Goal: Transaction & Acquisition: Download file/media

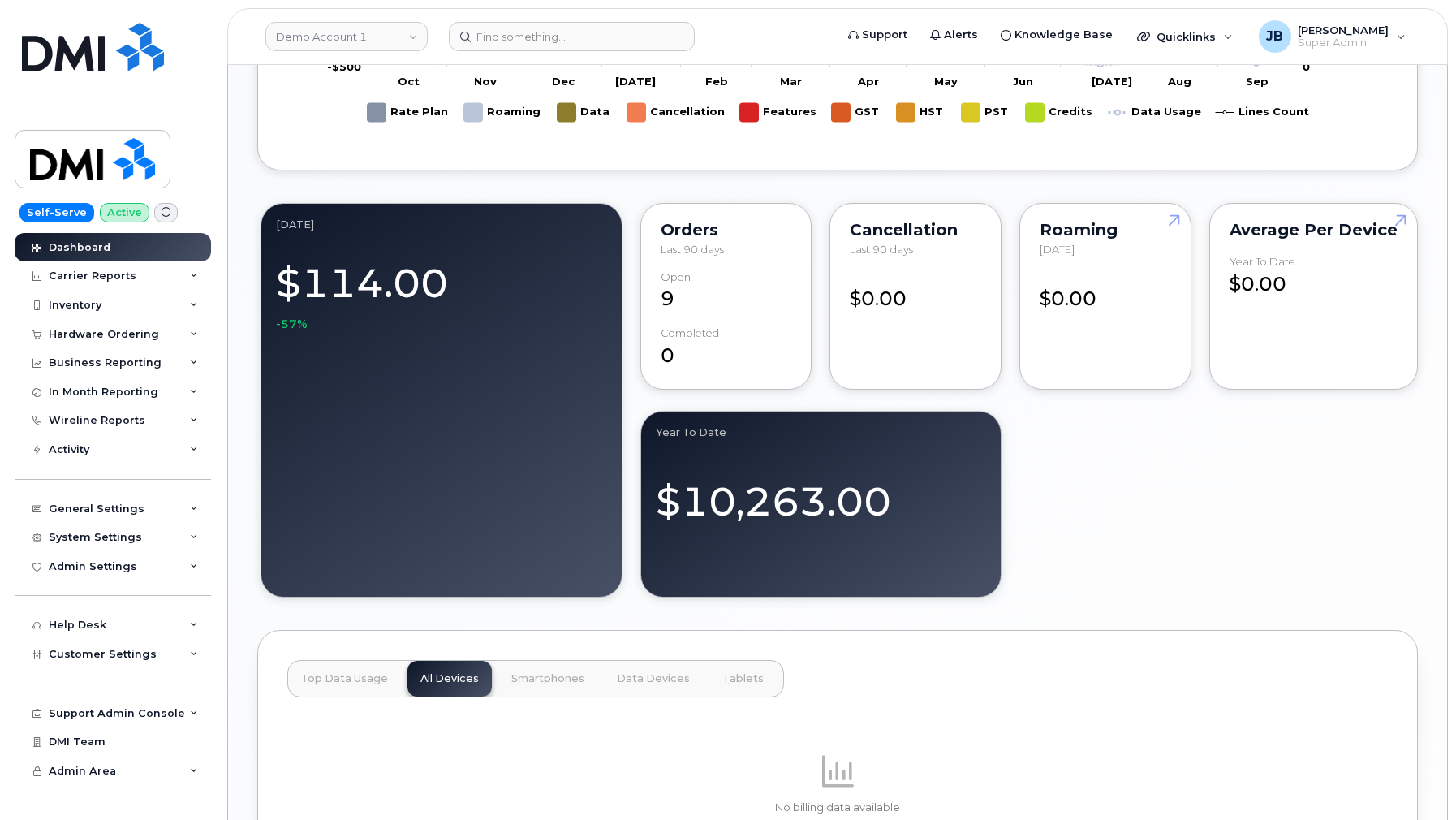
scroll to position [808, 0]
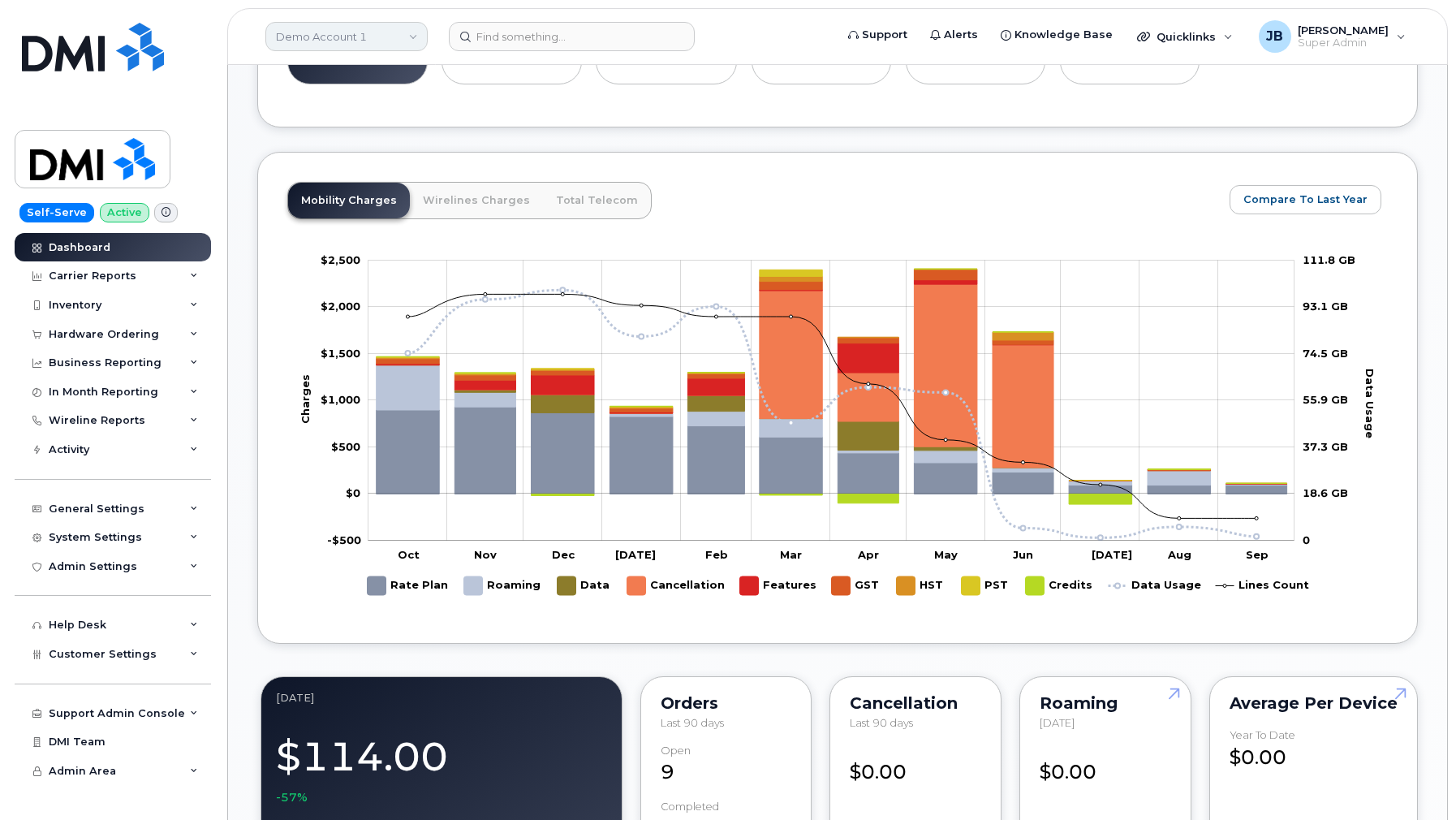
click at [411, 38] on link "Demo Account 1" at bounding box center [346, 37] width 162 height 30
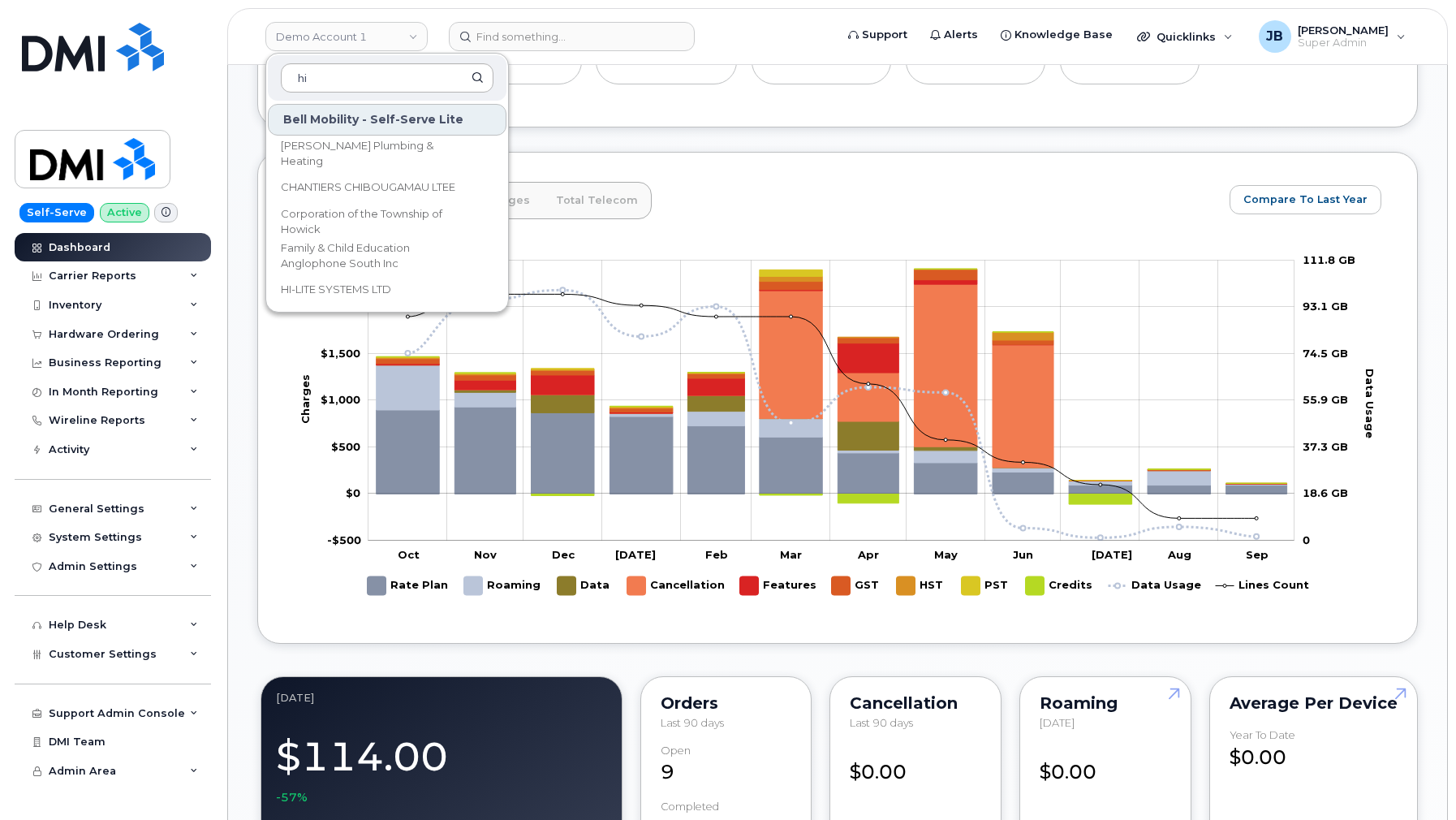
type input "hil"
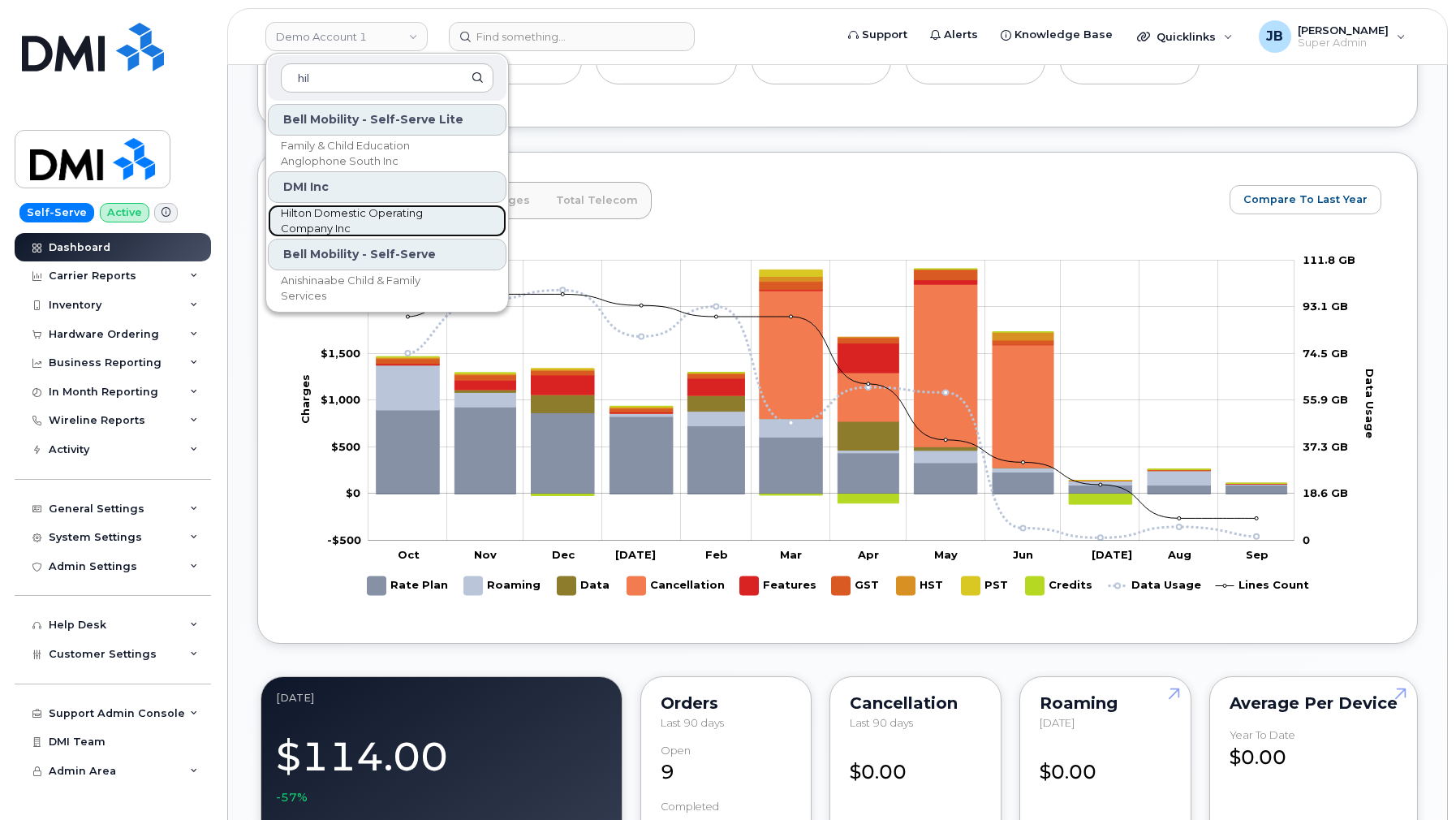
click at [371, 227] on span "Hilton Domestic Operating Company Inc" at bounding box center [374, 222] width 187 height 31
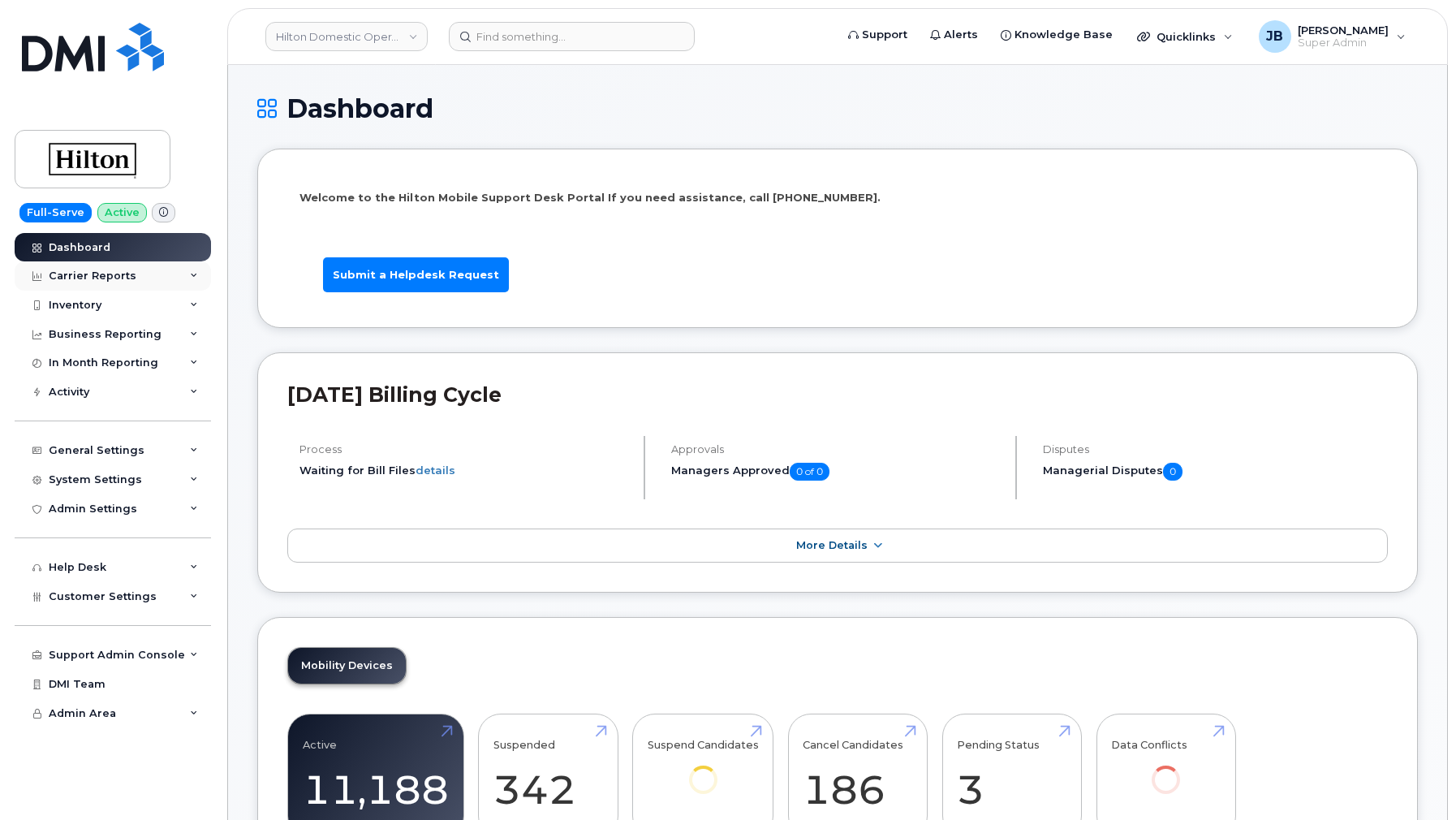
click at [115, 276] on div "Carrier Reports" at bounding box center [92, 276] width 88 height 13
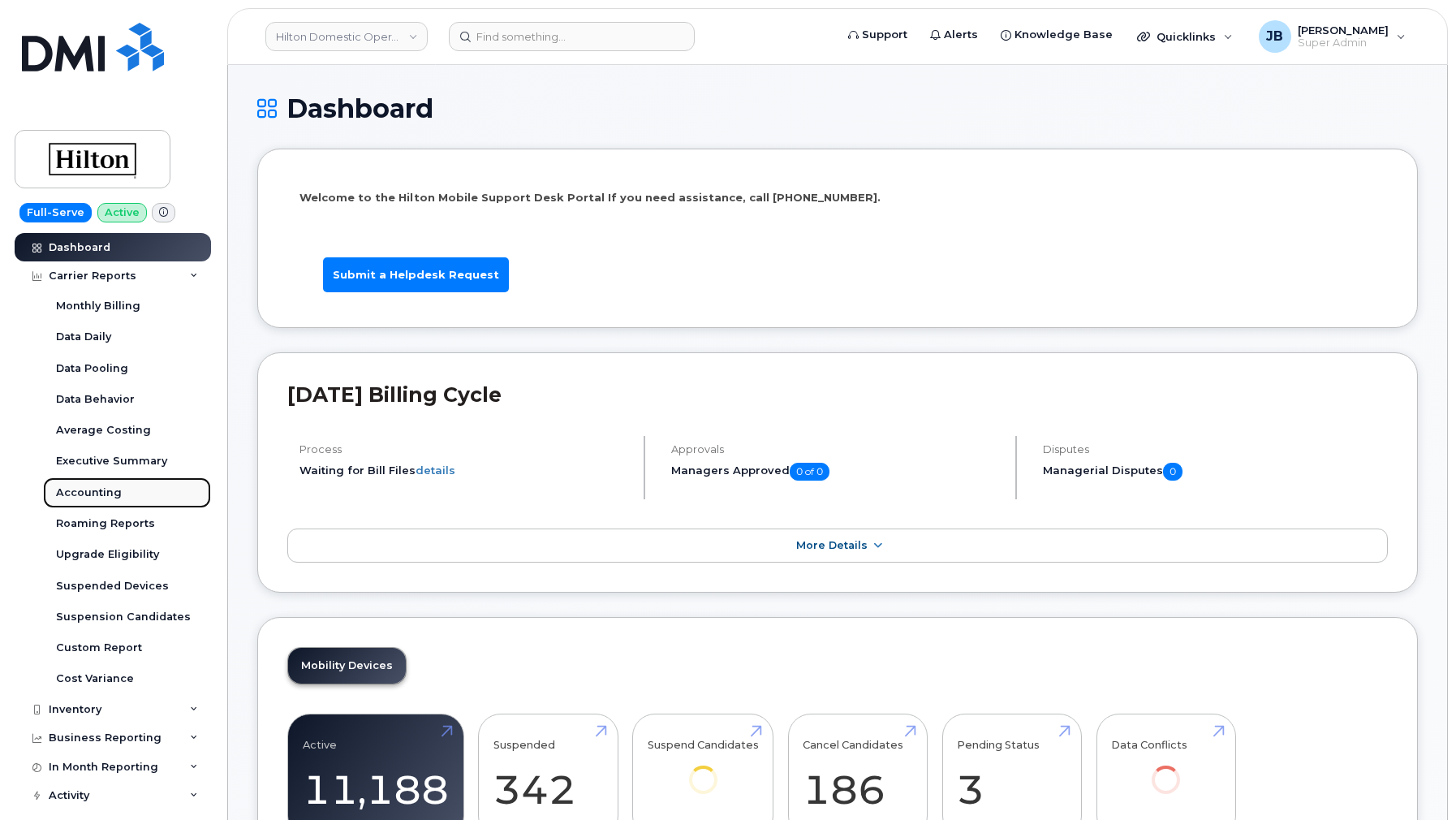
click at [125, 478] on link "Accounting" at bounding box center [126, 493] width 168 height 31
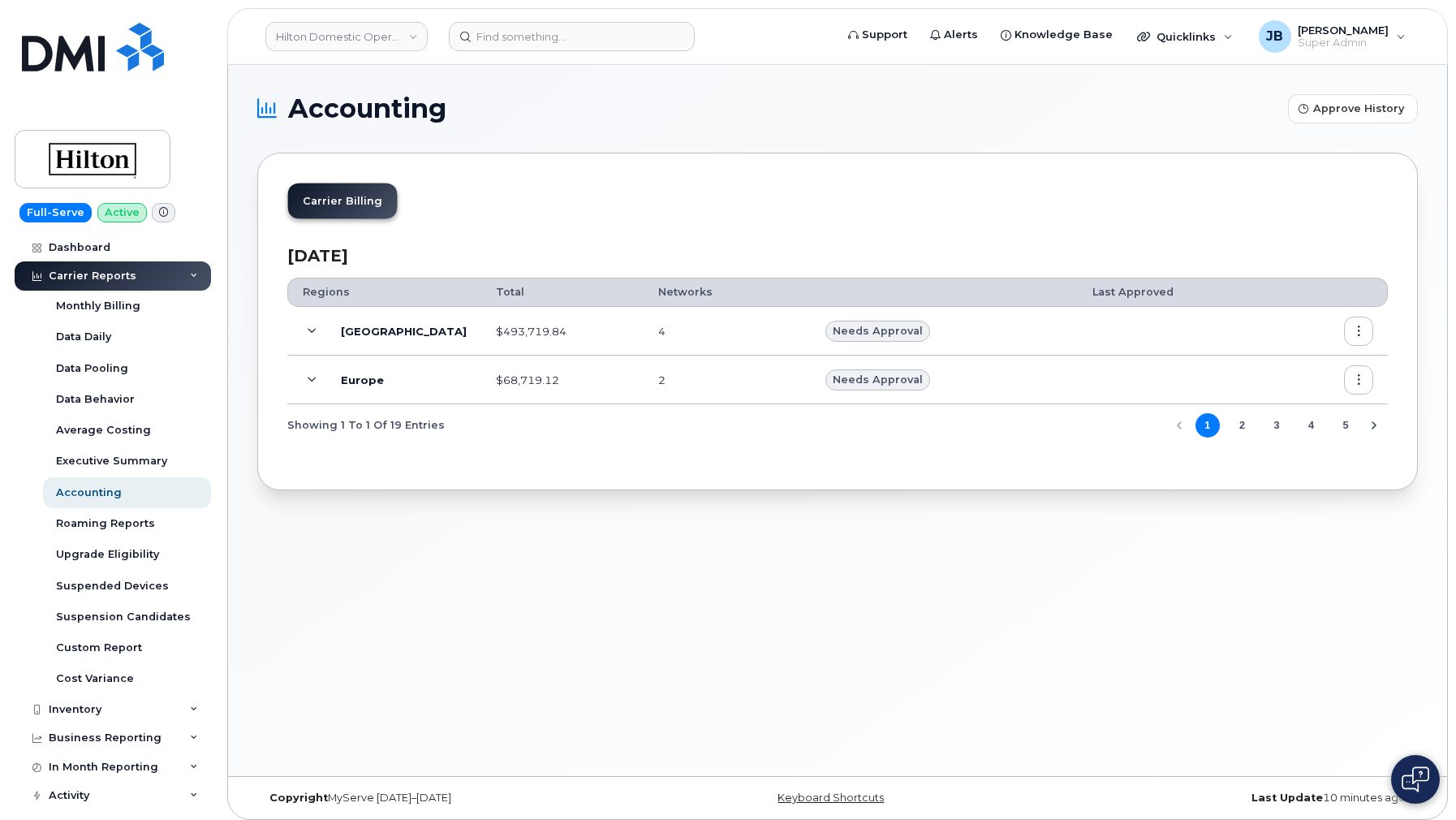
click at [1247, 431] on button "2" at bounding box center [1242, 426] width 24 height 24
click at [1364, 328] on button "button" at bounding box center [1359, 331] width 30 height 30
click at [1126, 290] on th "Last Approved" at bounding box center [1204, 292] width 252 height 30
click at [1273, 420] on button "3" at bounding box center [1277, 426] width 24 height 24
click at [1356, 377] on icon "button" at bounding box center [1359, 380] width 10 height 10
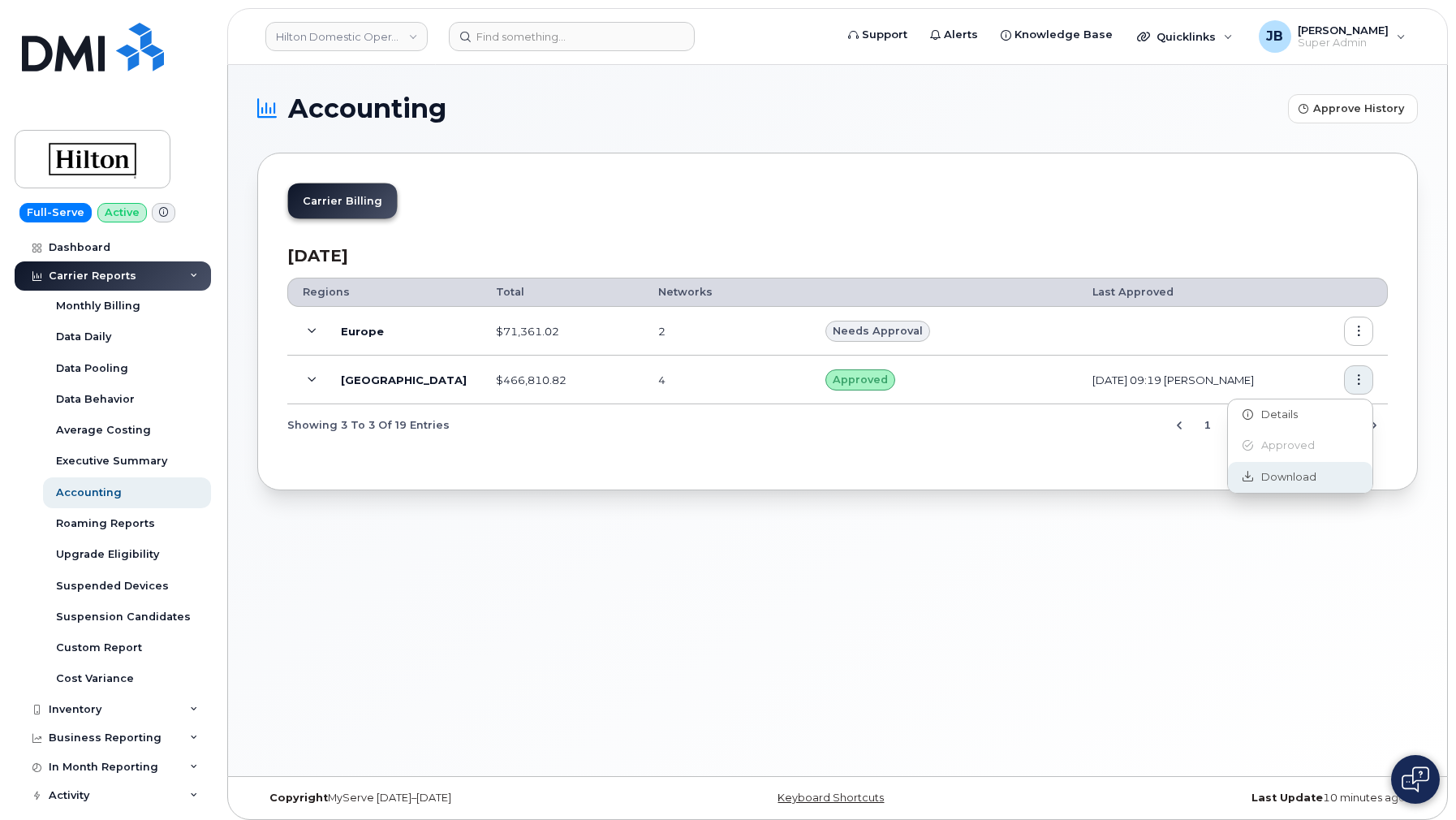
click at [1298, 471] on span "Download" at bounding box center [1285, 477] width 64 height 15
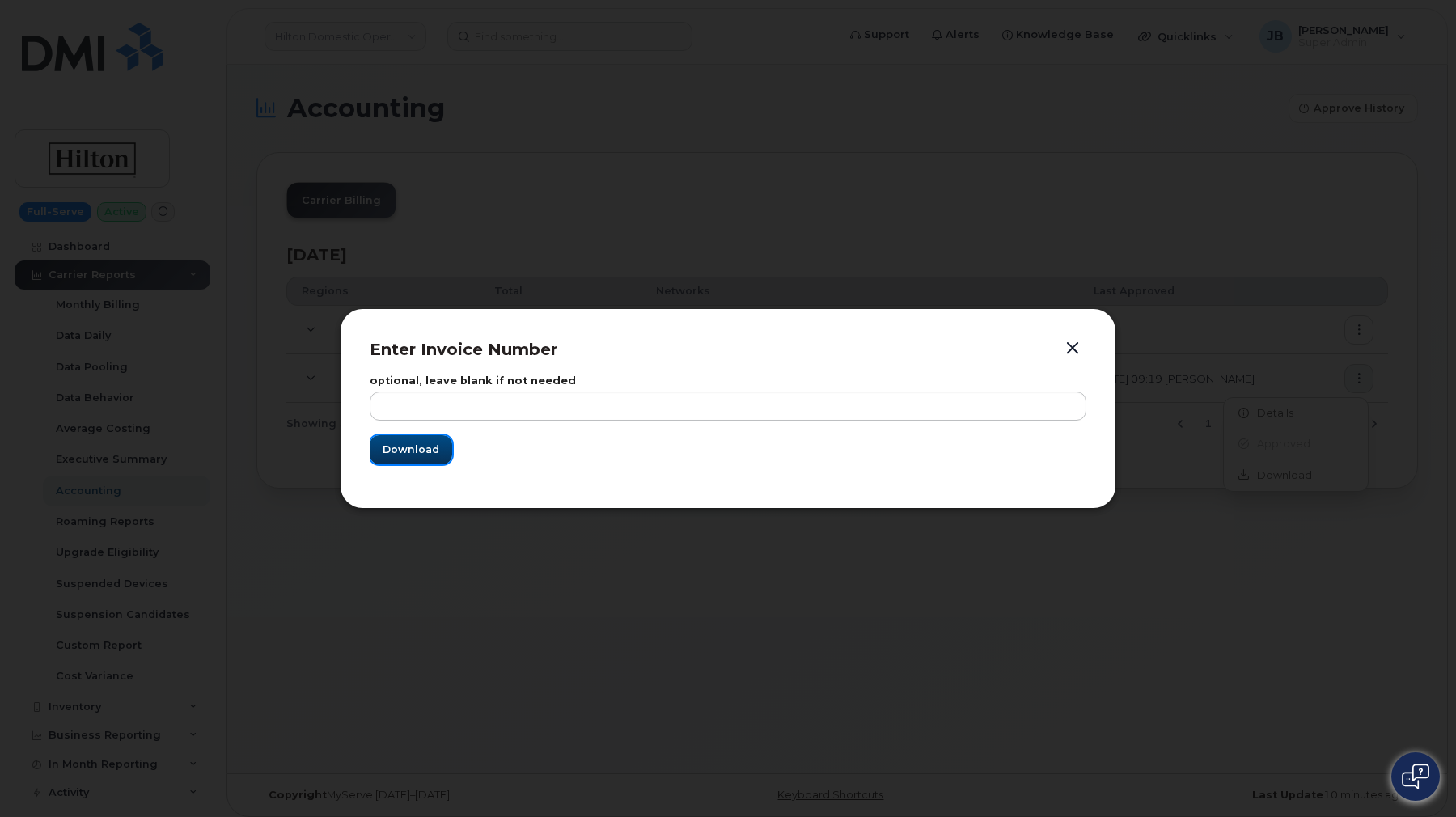
click at [426, 441] on button "Download" at bounding box center [411, 450] width 83 height 30
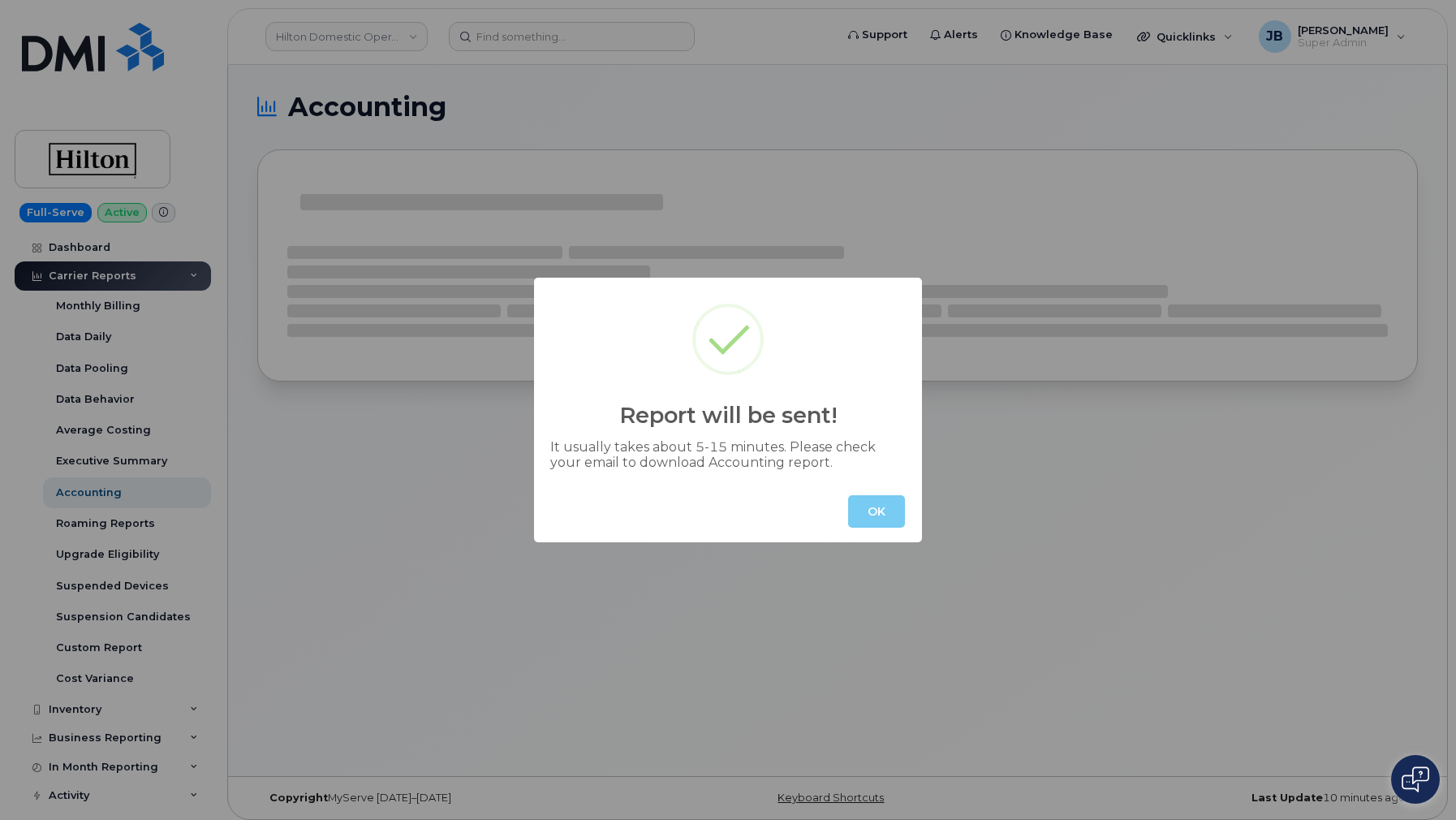
click at [881, 509] on button "OK" at bounding box center [876, 511] width 57 height 32
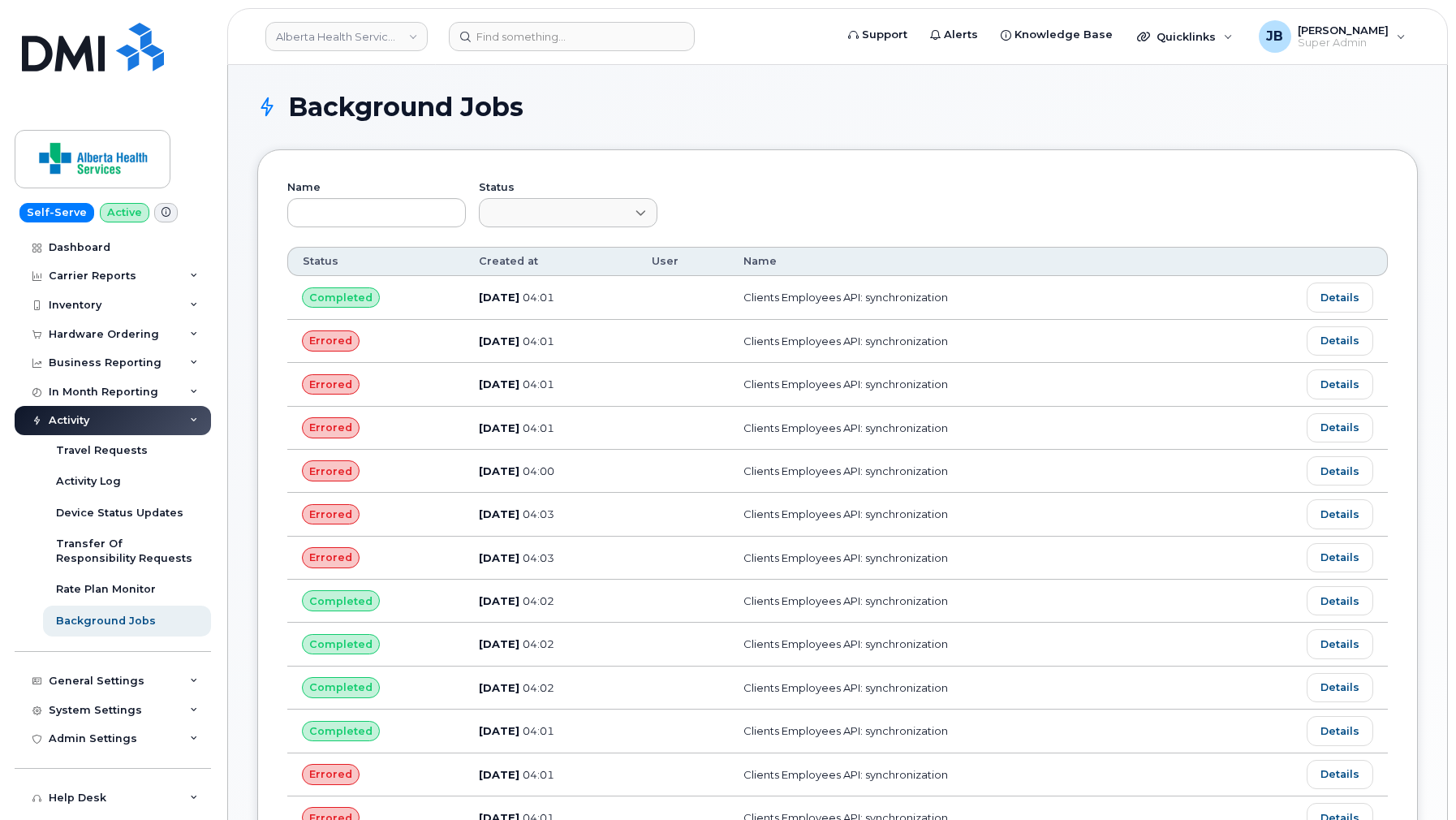
scroll to position [29, 0]
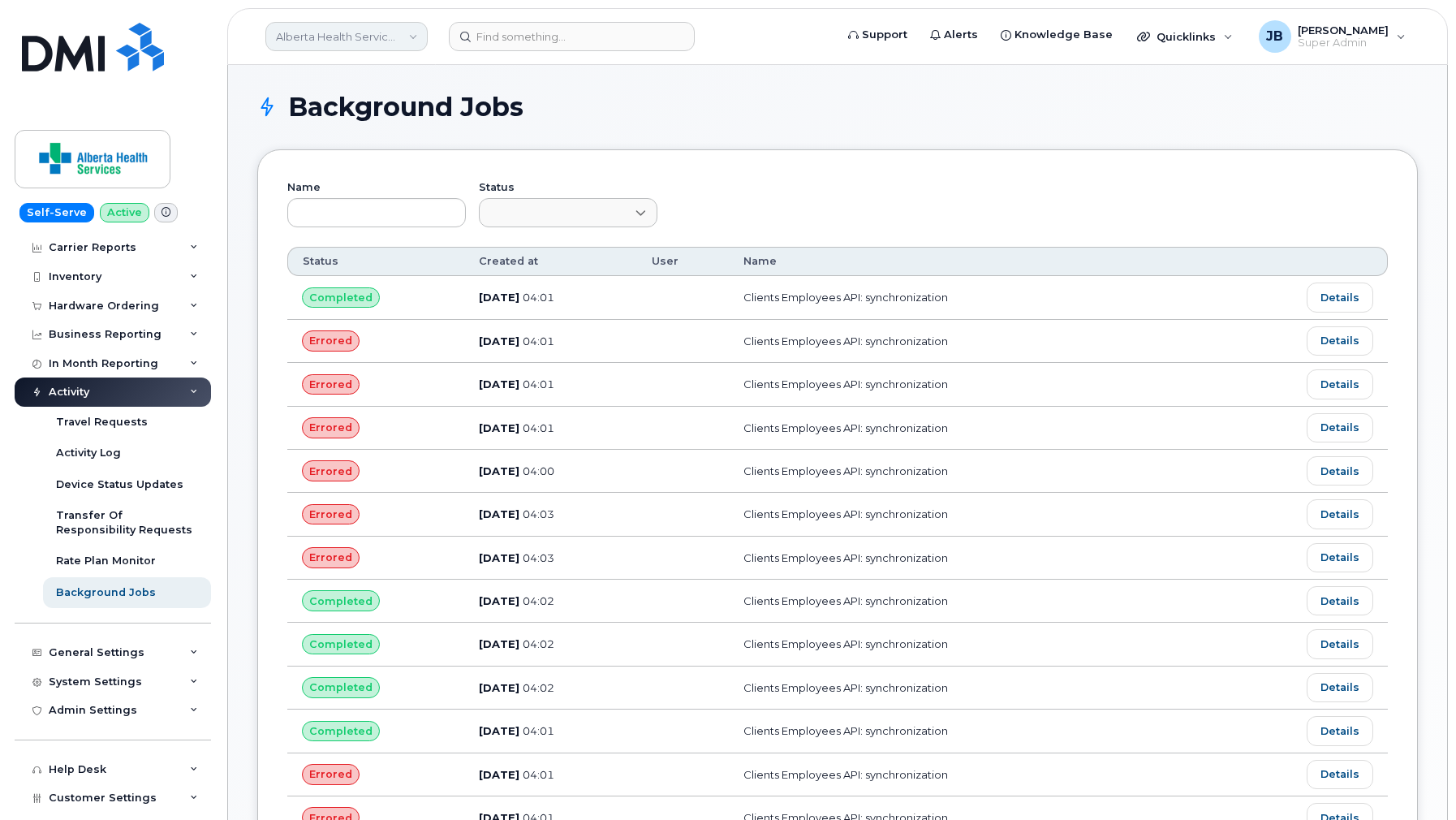
click at [371, 22] on link "Alberta Health Services (AHS)" at bounding box center [346, 37] width 162 height 30
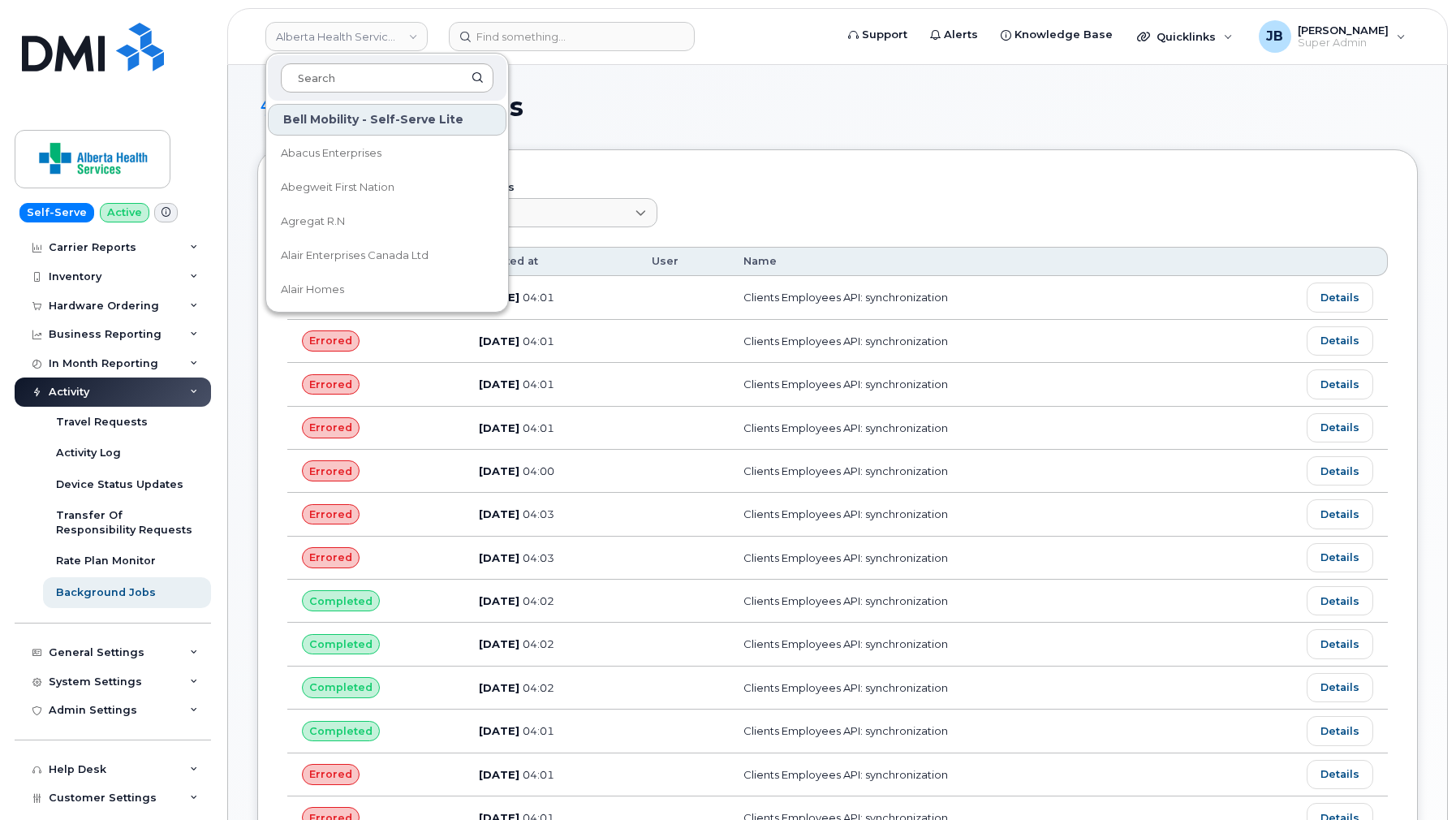
click at [362, 85] on input at bounding box center [387, 79] width 213 height 30
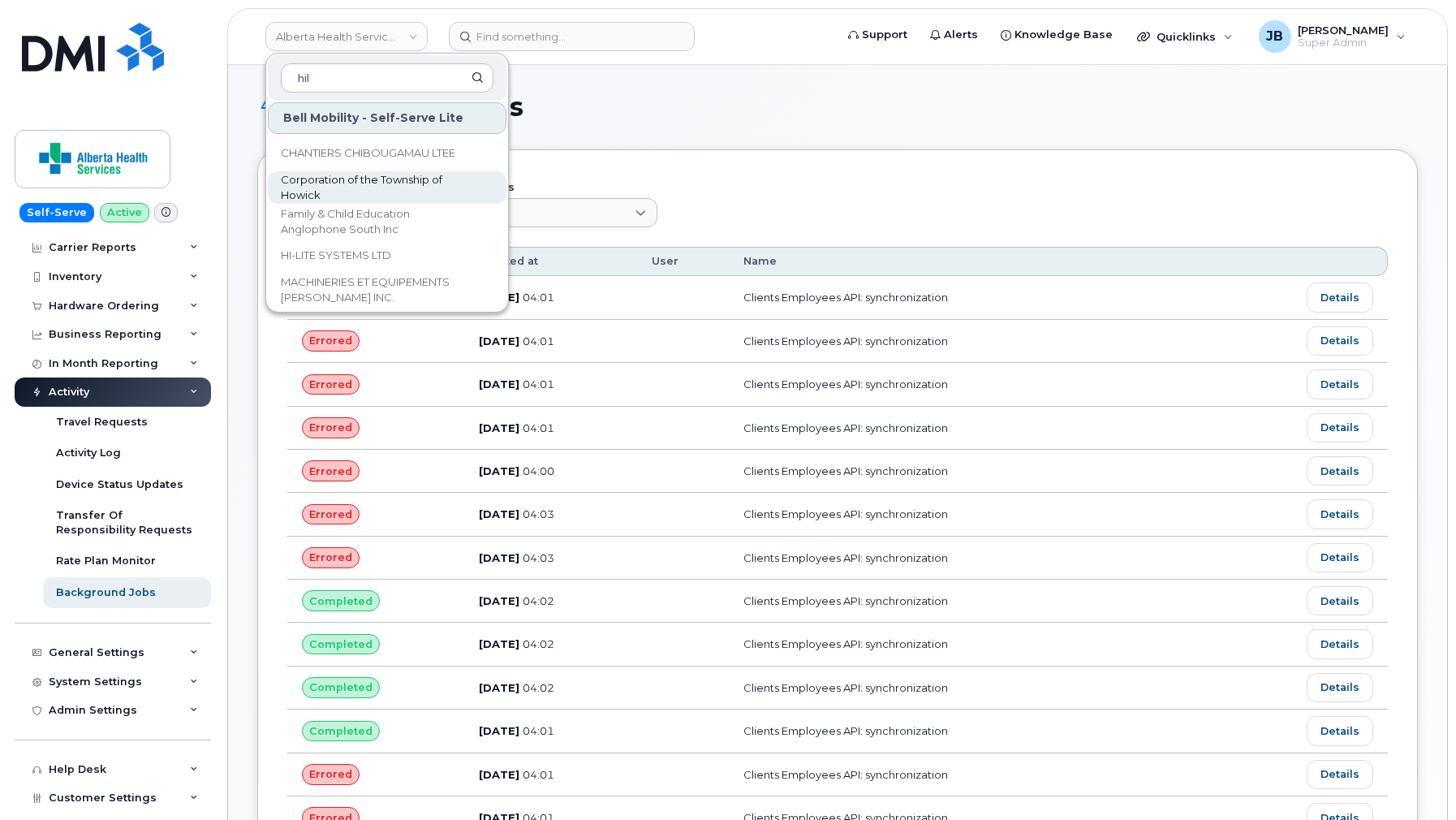
scroll to position [0, 0]
type input "hilt"
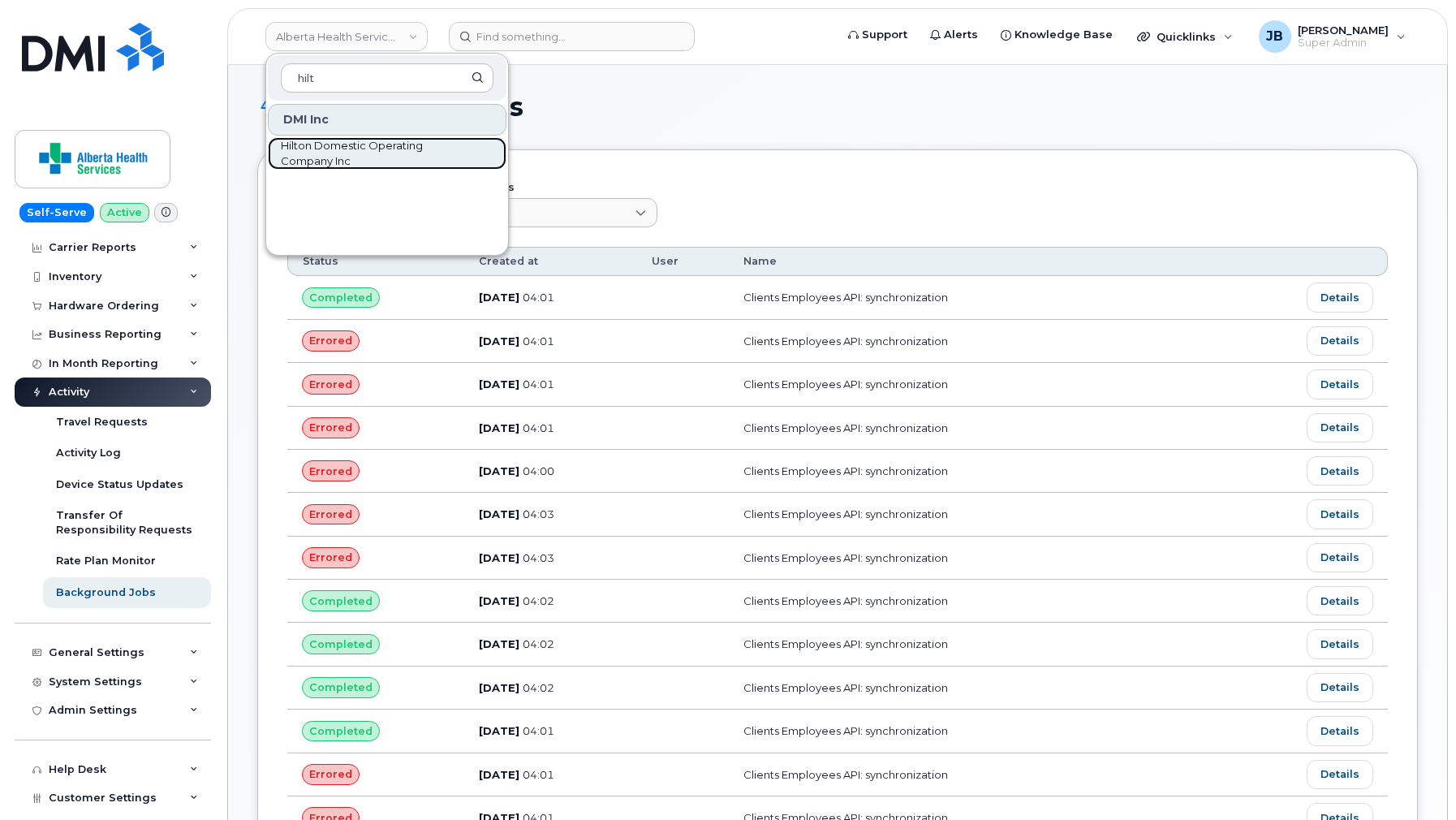
click at [339, 165] on span "Hilton Domestic Operating Company Inc" at bounding box center [374, 154] width 187 height 31
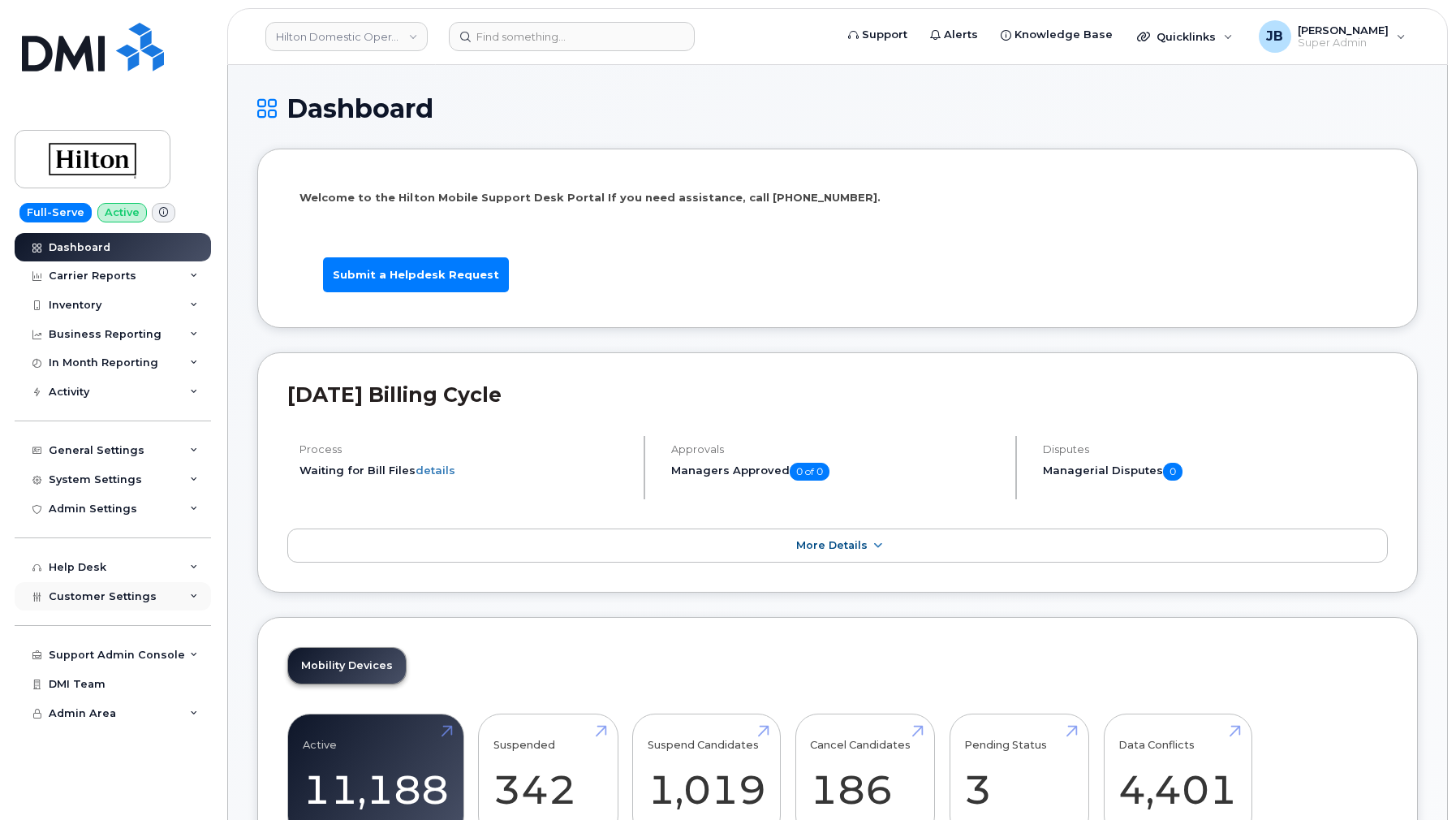
click at [149, 589] on div "Customer Settings" at bounding box center [112, 598] width 196 height 30
click at [137, 619] on link "General" at bounding box center [126, 625] width 168 height 31
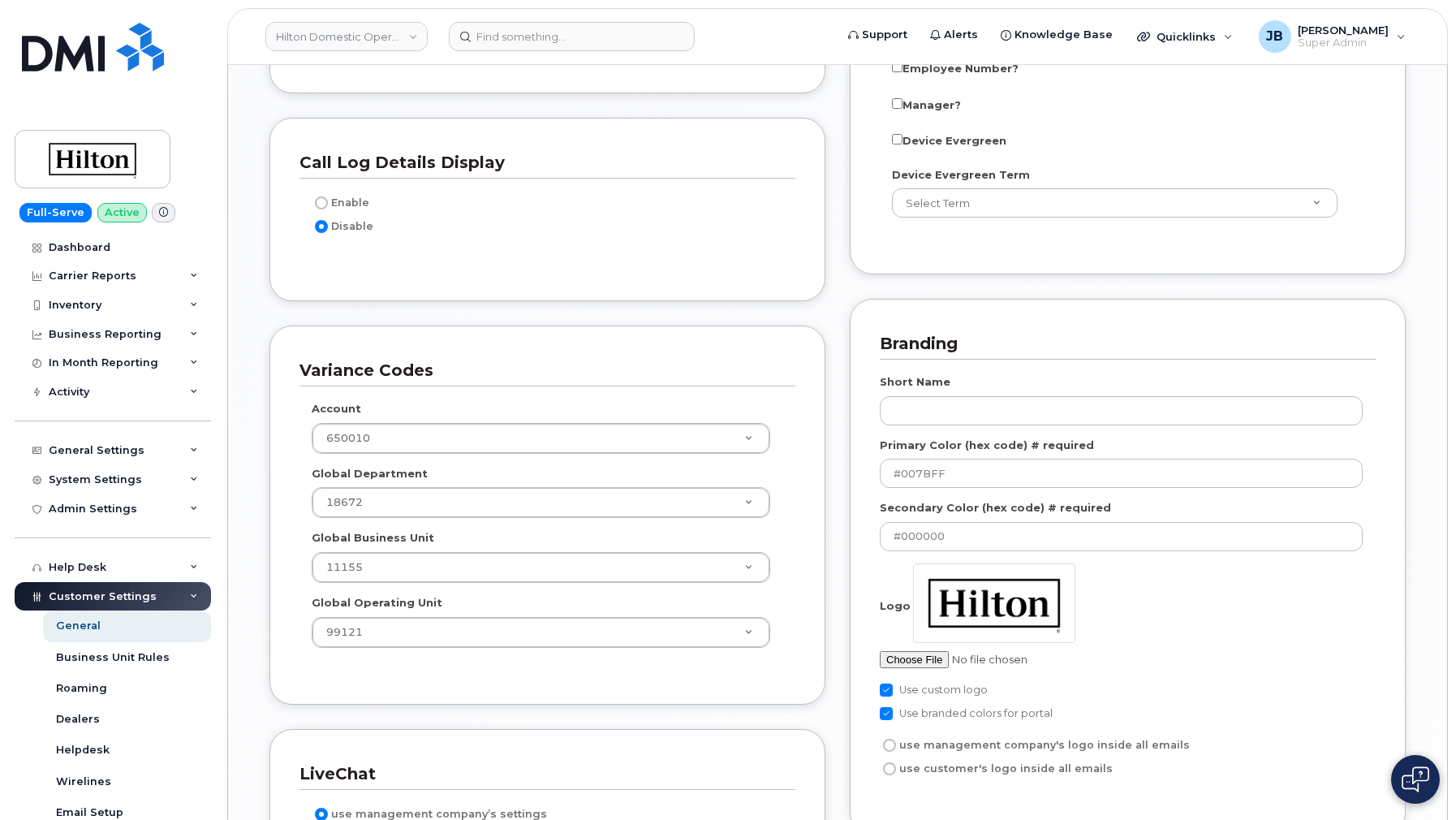
scroll to position [2124, 0]
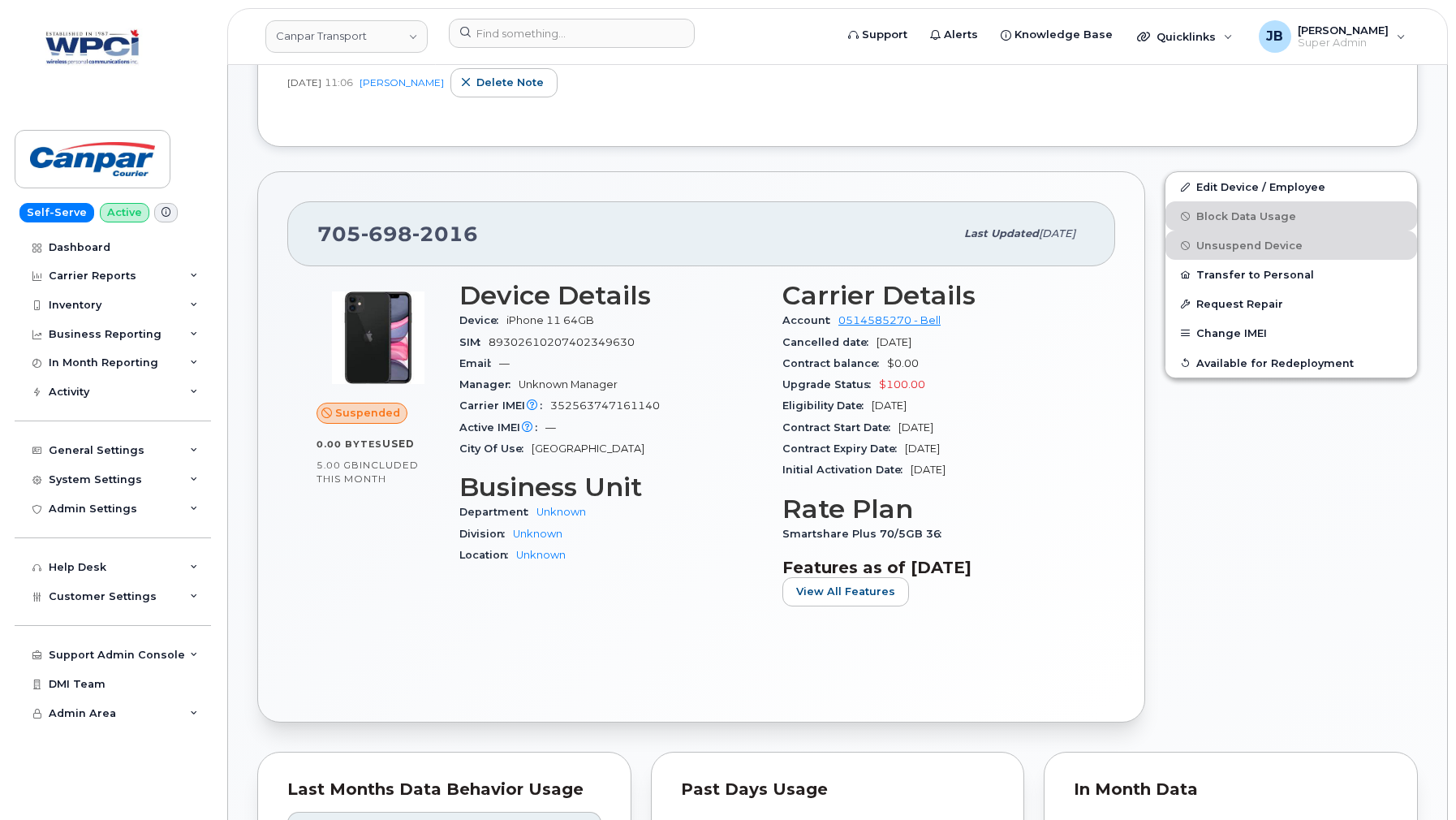
scroll to position [533, 0]
